Goal: Task Accomplishment & Management: Complete application form

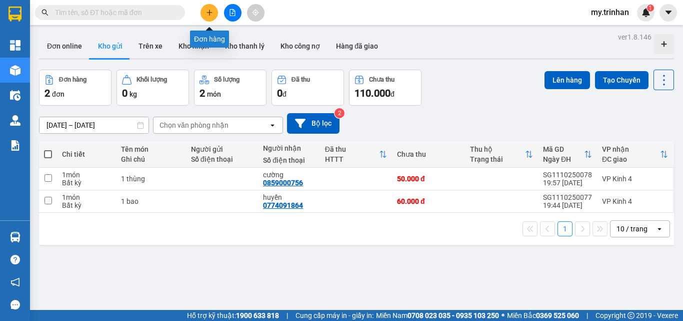
click at [210, 17] on button at bounding box center [210, 13] width 18 height 18
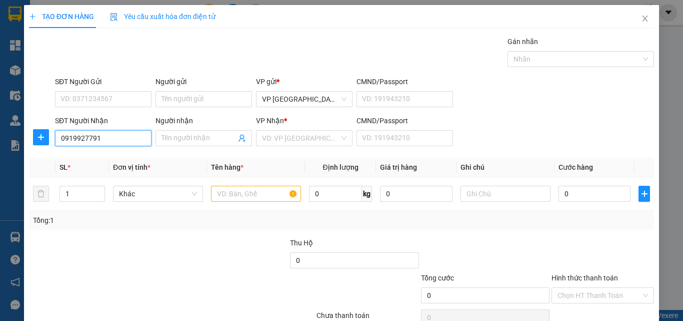
click at [118, 137] on input "0919927791" at bounding box center [103, 138] width 97 height 16
type input "0919927791"
click at [181, 138] on input "Người nhận" at bounding box center [199, 138] width 75 height 11
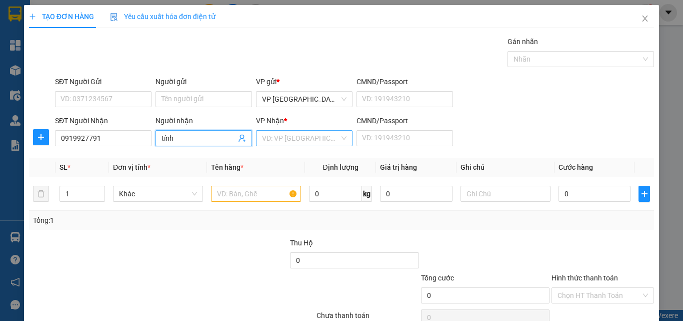
type input "tính"
click at [278, 139] on input "search" at bounding box center [301, 138] width 78 height 15
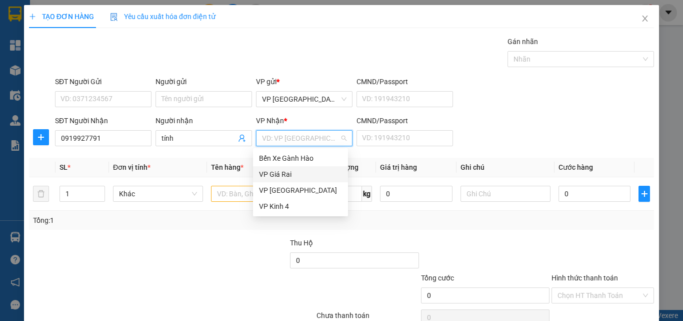
click at [279, 173] on div "VP Giá Rai" at bounding box center [300, 174] width 83 height 11
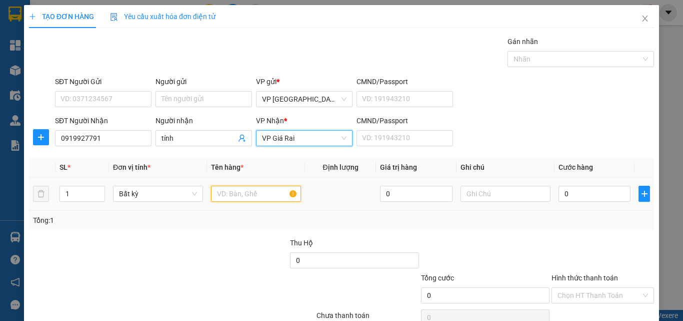
click at [233, 194] on input "text" at bounding box center [256, 194] width 90 height 16
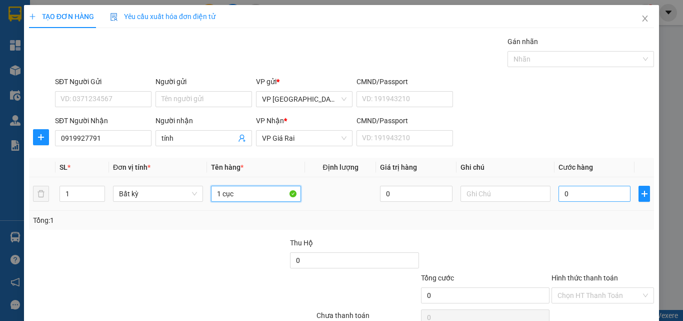
type input "1 cục"
click at [561, 195] on input "0" at bounding box center [595, 194] width 72 height 16
type input "5"
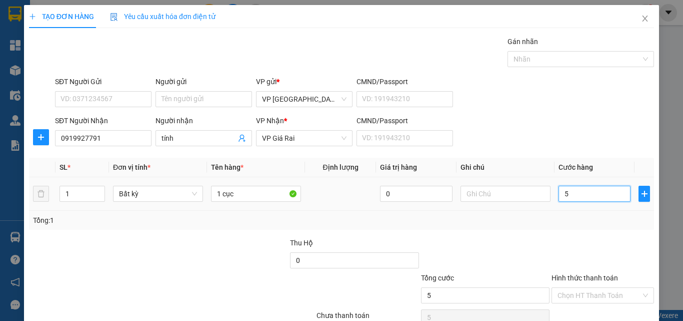
type input "50"
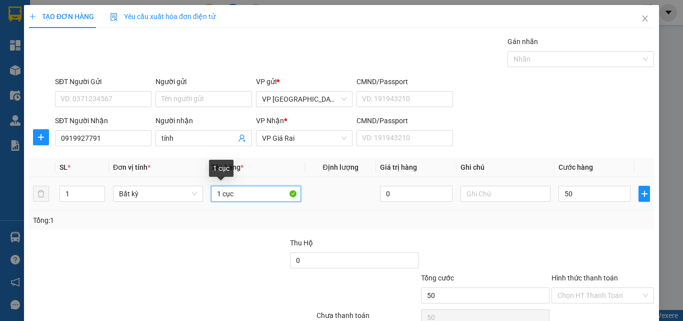
type input "50.000"
click at [260, 188] on input "1 cục" at bounding box center [256, 194] width 90 height 16
type input "1 cục gối"
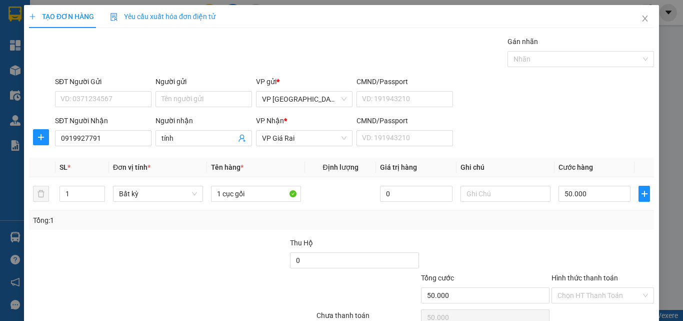
scroll to position [50, 0]
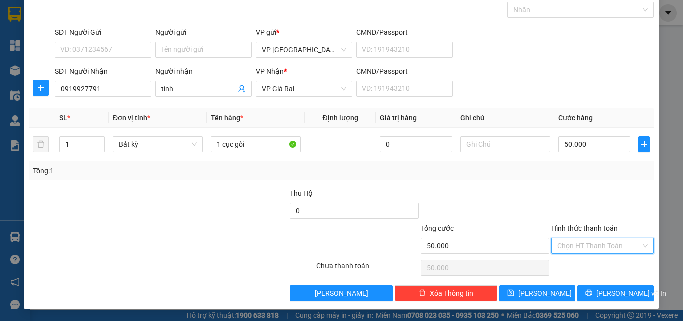
click at [617, 250] on input "Hình thức thanh toán" at bounding box center [600, 245] width 84 height 15
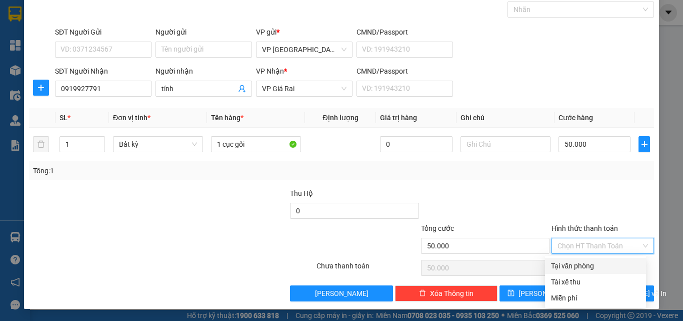
click at [591, 269] on div "Tại văn phòng" at bounding box center [595, 265] width 89 height 11
type input "0"
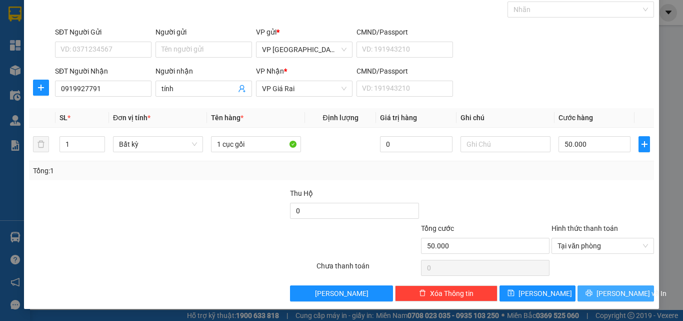
click at [608, 295] on span "[PERSON_NAME] và In" at bounding box center [632, 293] width 70 height 11
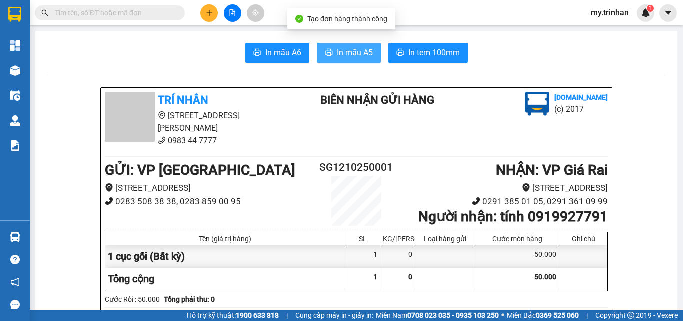
click at [356, 54] on span "In mẫu A5" at bounding box center [355, 52] width 36 height 13
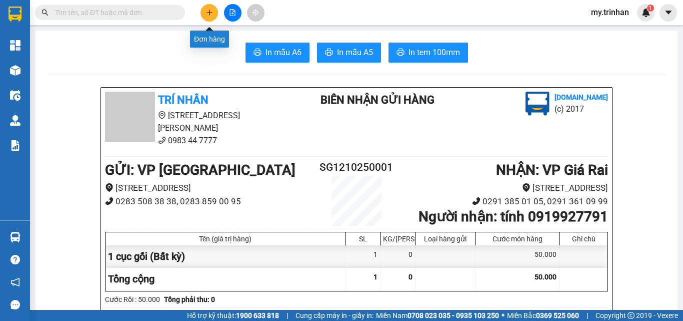
click at [207, 12] on icon "plus" at bounding box center [209, 12] width 7 height 7
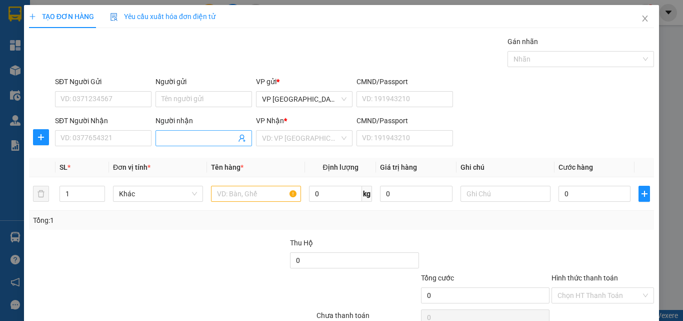
click at [181, 140] on input "Người nhận" at bounding box center [199, 138] width 75 height 11
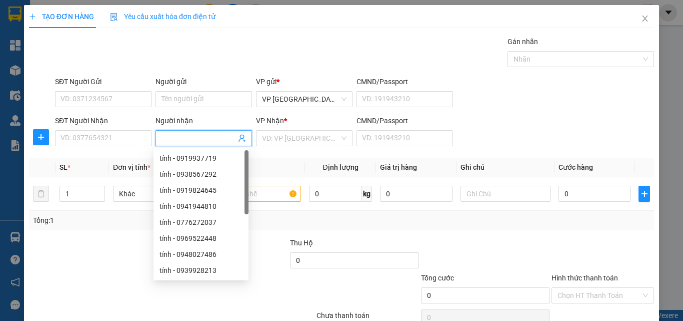
type input "o"
type input "ô"
type input "ốc"
click at [284, 141] on input "search" at bounding box center [301, 138] width 78 height 15
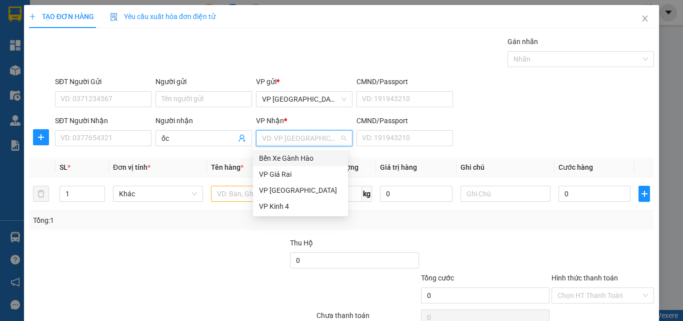
click at [284, 156] on div "Bến Xe Gành Hào" at bounding box center [300, 158] width 83 height 11
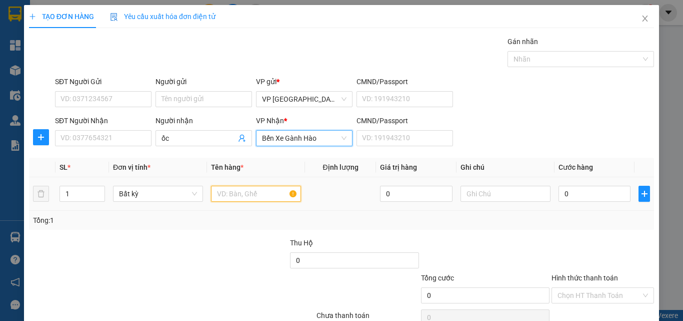
click at [229, 194] on input "text" at bounding box center [256, 194] width 90 height 16
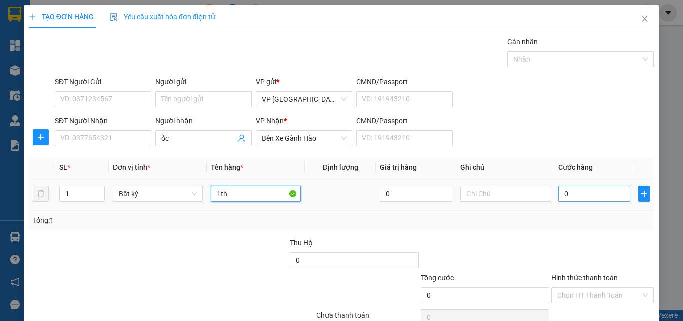
type input "1th"
click at [578, 194] on input "0" at bounding box center [595, 194] width 72 height 16
type input "1"
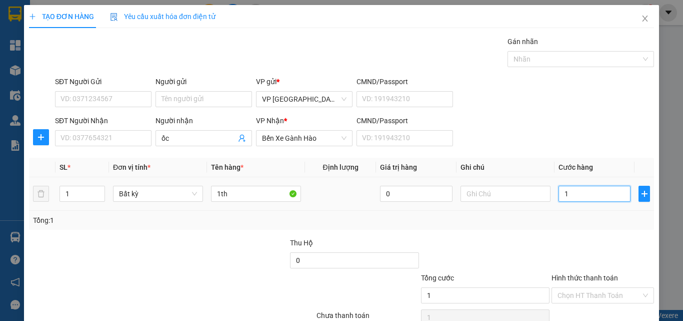
type input "10"
type input "100"
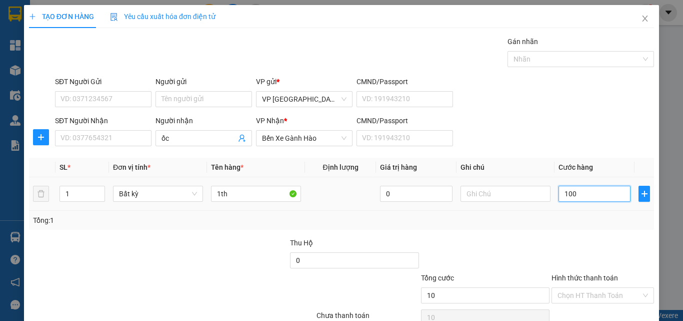
type input "100"
type input "100.000"
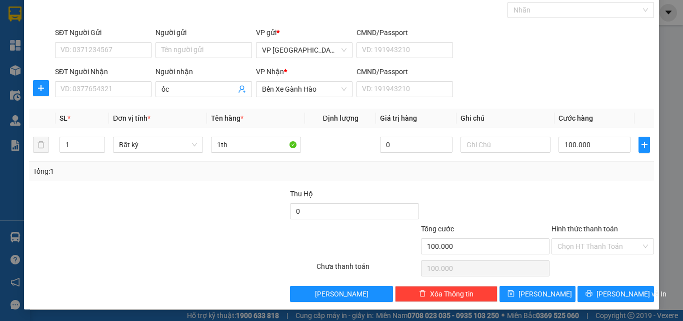
scroll to position [50, 0]
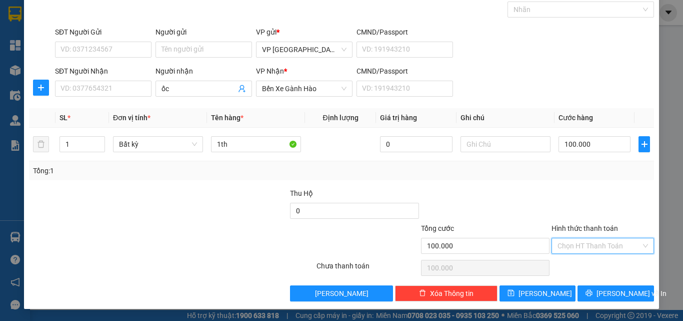
click at [600, 248] on input "Hình thức thanh toán" at bounding box center [600, 245] width 84 height 15
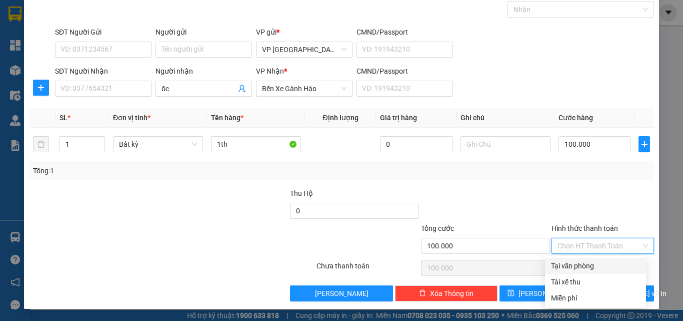
click at [590, 265] on div "Tại văn phòng" at bounding box center [595, 265] width 89 height 11
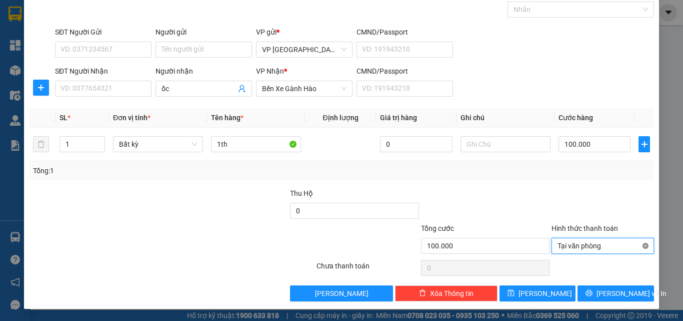
type input "100.000"
click at [607, 294] on span "[PERSON_NAME] và In" at bounding box center [632, 293] width 70 height 11
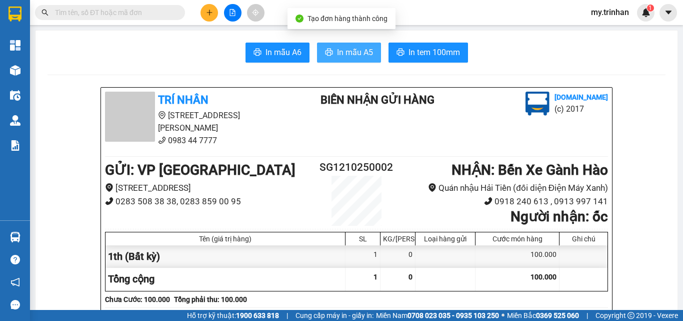
click at [363, 58] on span "In mẫu A5" at bounding box center [355, 52] width 36 height 13
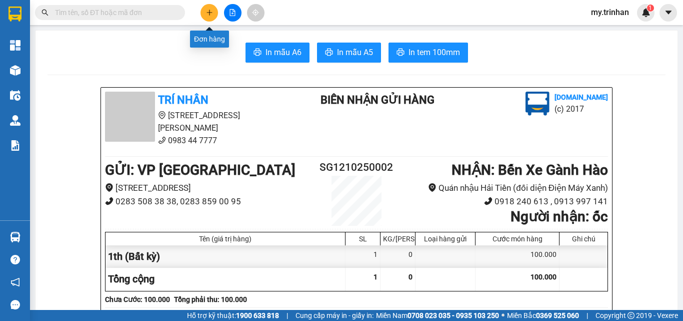
click at [212, 9] on icon "plus" at bounding box center [209, 12] width 7 height 7
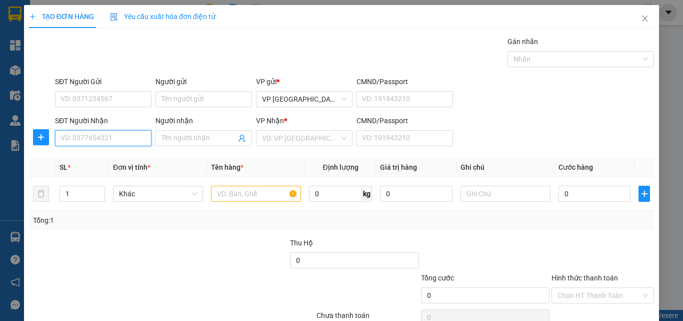
click at [112, 139] on input "SĐT Người Nhận" at bounding box center [103, 138] width 97 height 16
click at [114, 137] on input "SĐT Người Nhận" at bounding box center [103, 138] width 97 height 16
type input "0943438386"
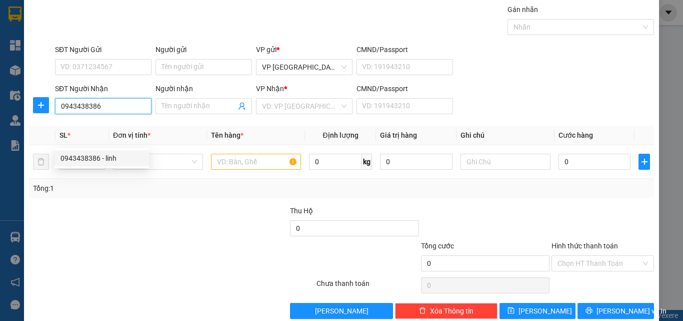
scroll to position [50, 0]
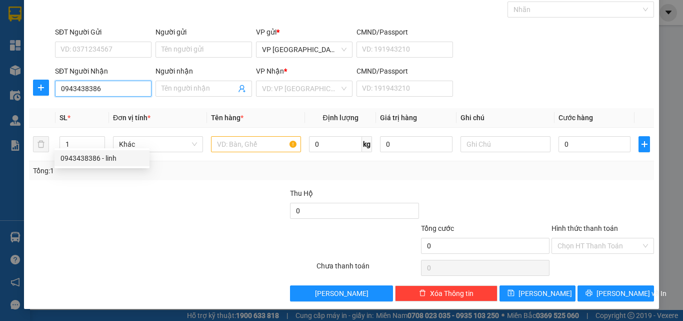
click at [91, 153] on div "0943438386 - linh" at bounding box center [102, 158] width 83 height 11
type input "linh"
type input "40.000"
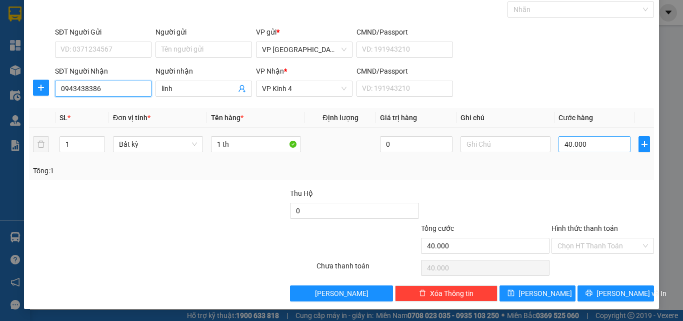
type input "0943438386"
click at [583, 146] on input "40.000" at bounding box center [595, 144] width 72 height 16
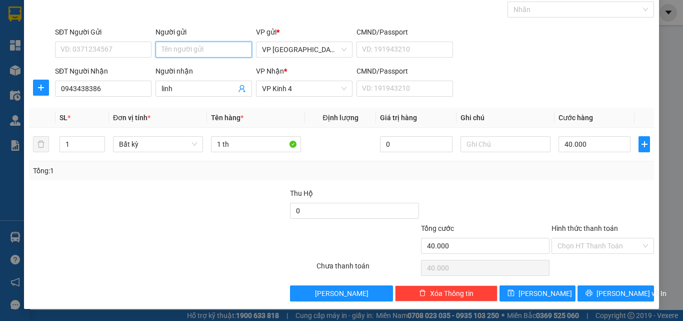
click at [194, 53] on input "Người gửi" at bounding box center [204, 50] width 97 height 16
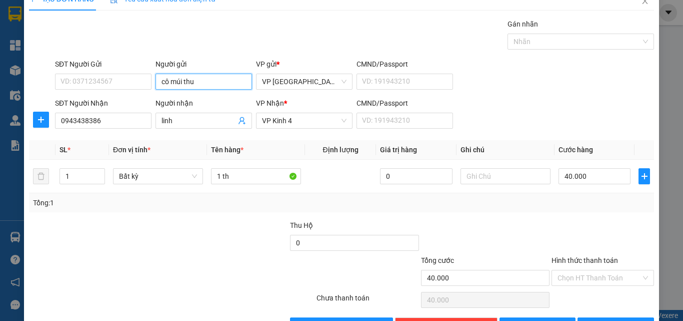
scroll to position [0, 0]
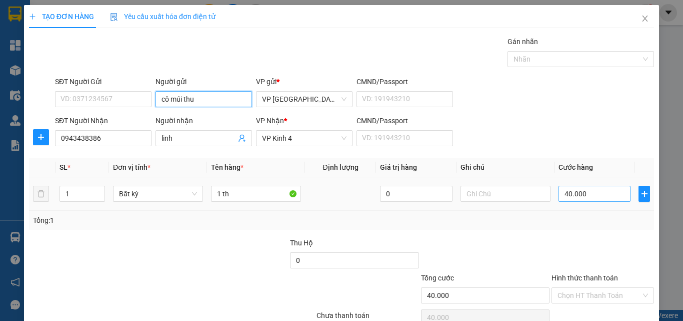
type input "cô múi thu"
click at [588, 197] on input "40.000" at bounding box center [595, 194] width 72 height 16
type input "0"
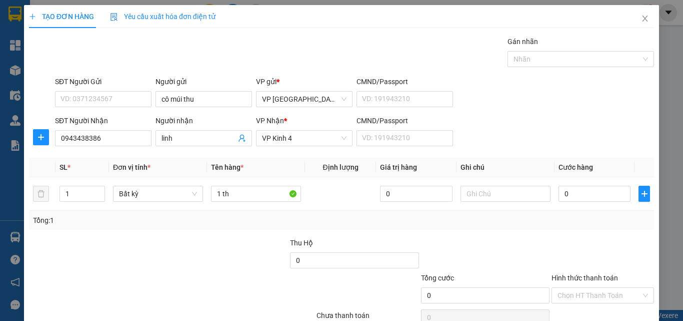
scroll to position [50, 0]
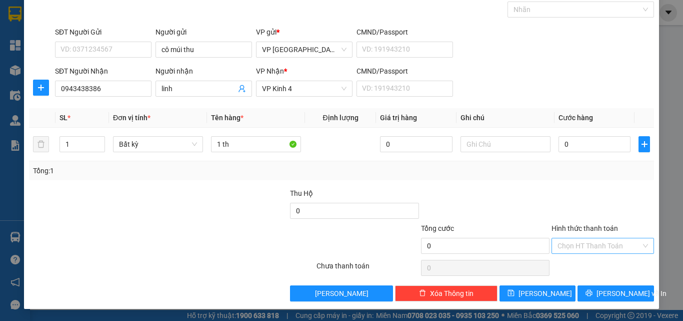
click at [598, 250] on input "Hình thức thanh toán" at bounding box center [600, 245] width 84 height 15
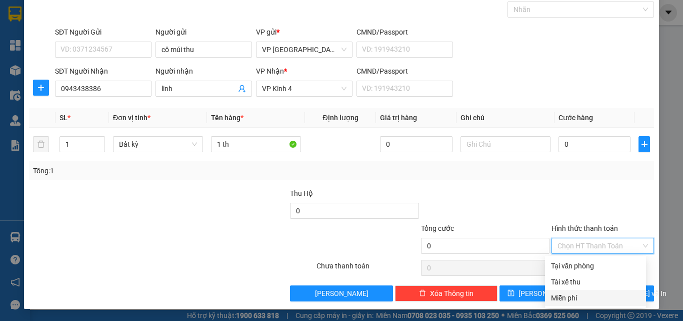
click at [577, 296] on div "Miễn phí" at bounding box center [595, 297] width 89 height 11
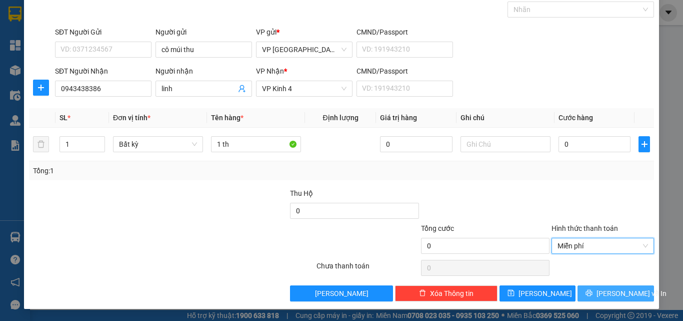
click at [616, 293] on span "[PERSON_NAME] và In" at bounding box center [632, 293] width 70 height 11
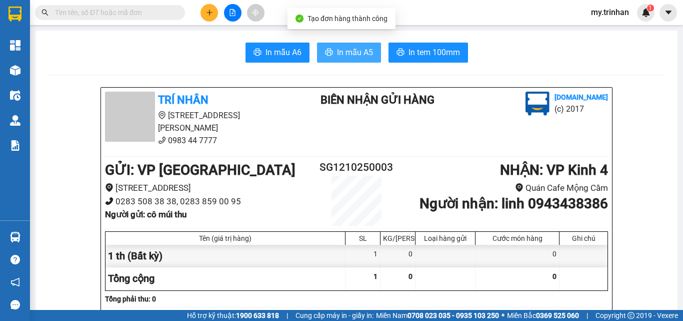
click at [352, 54] on span "In mẫu A5" at bounding box center [355, 52] width 36 height 13
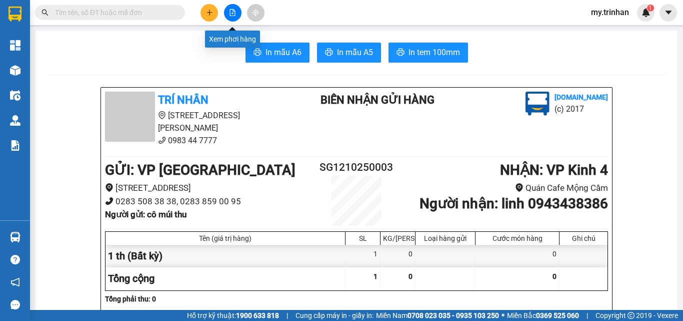
click at [230, 12] on icon "file-add" at bounding box center [233, 12] width 6 height 7
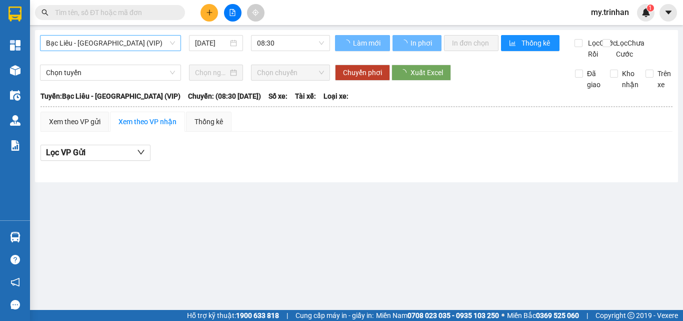
click at [132, 45] on span "Bạc Liêu - [GEOGRAPHIC_DATA] (VIP)" at bounding box center [110, 43] width 129 height 15
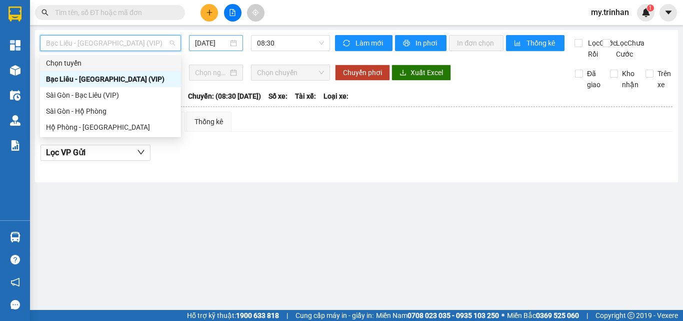
click at [221, 46] on input "[DATE]" at bounding box center [211, 43] width 33 height 11
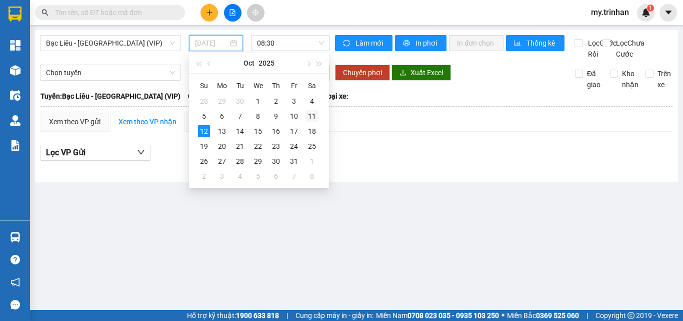
click at [312, 116] on div "11" at bounding box center [312, 116] width 12 height 12
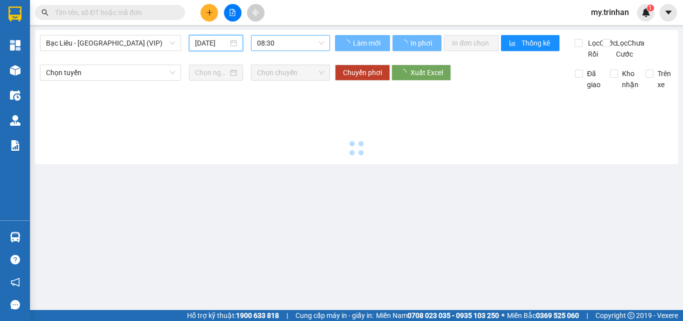
type input "[DATE]"
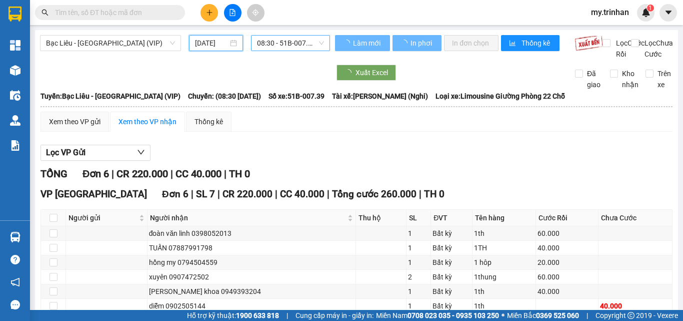
click at [288, 46] on span "08:30 - 51B-007.39" at bounding box center [290, 43] width 67 height 15
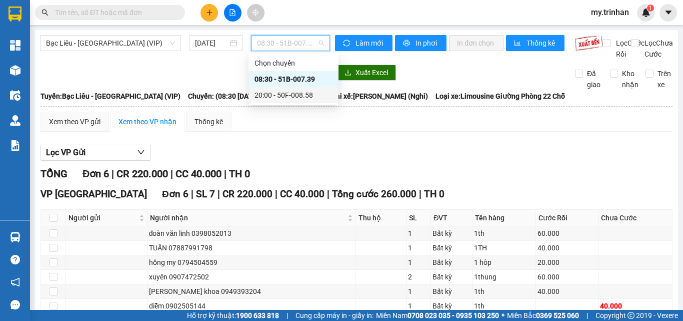
click at [275, 92] on div "20:00 - 50F-008.58" at bounding box center [294, 95] width 78 height 11
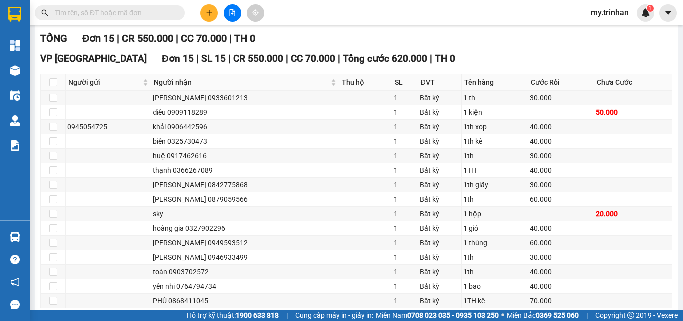
scroll to position [197, 0]
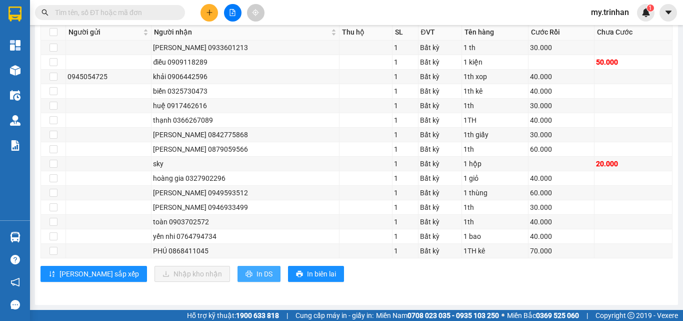
click at [257, 278] on span "In DS" at bounding box center [265, 273] width 16 height 11
click at [238, 273] on button "In DS" at bounding box center [259, 274] width 43 height 16
